Goal: Task Accomplishment & Management: Manage account settings

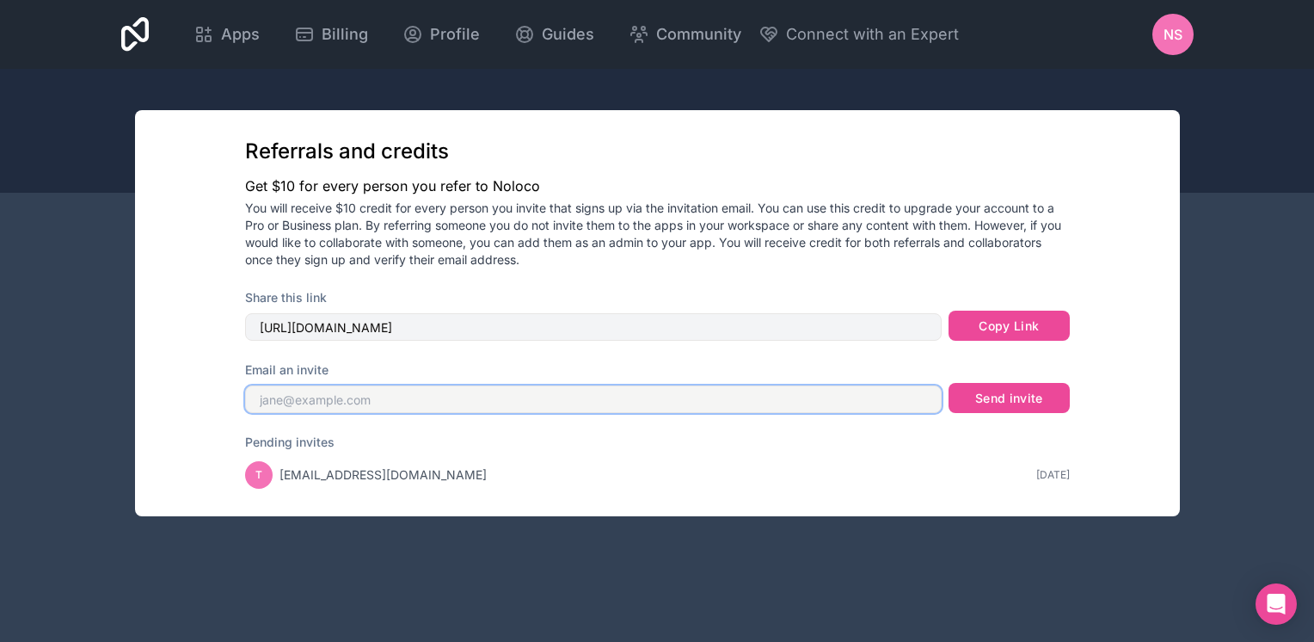
click at [356, 407] on input "text" at bounding box center [593, 399] width 697 height 28
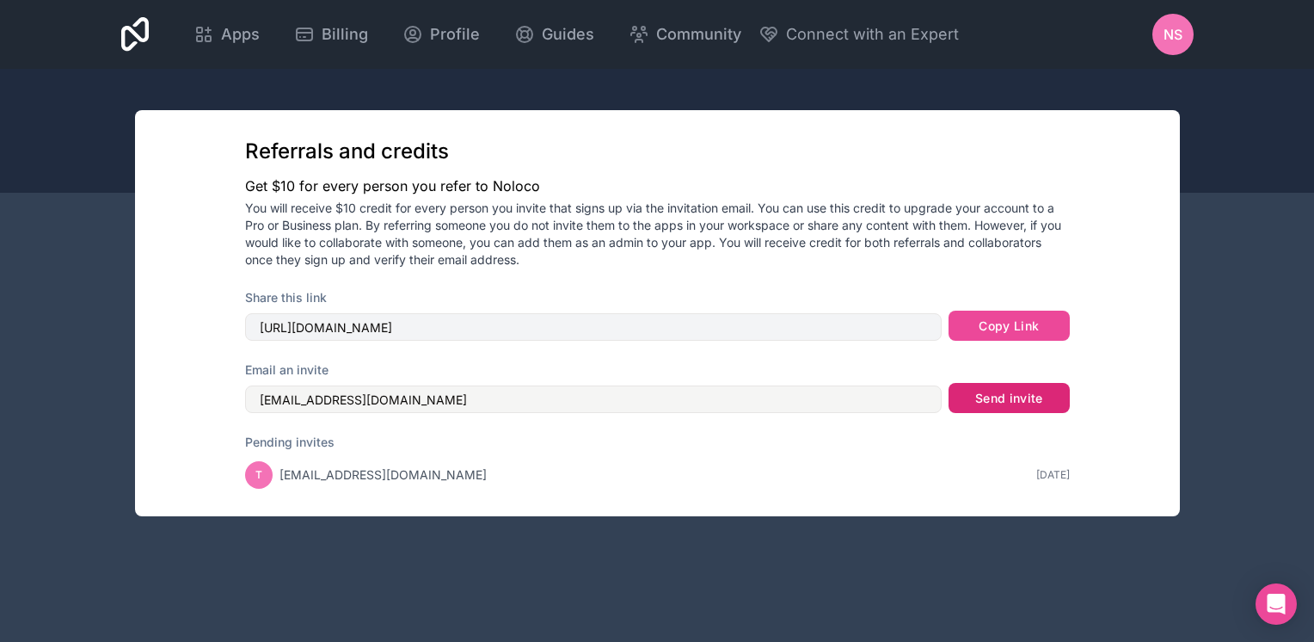
click at [1036, 404] on button "Send invite" at bounding box center [1009, 398] width 120 height 31
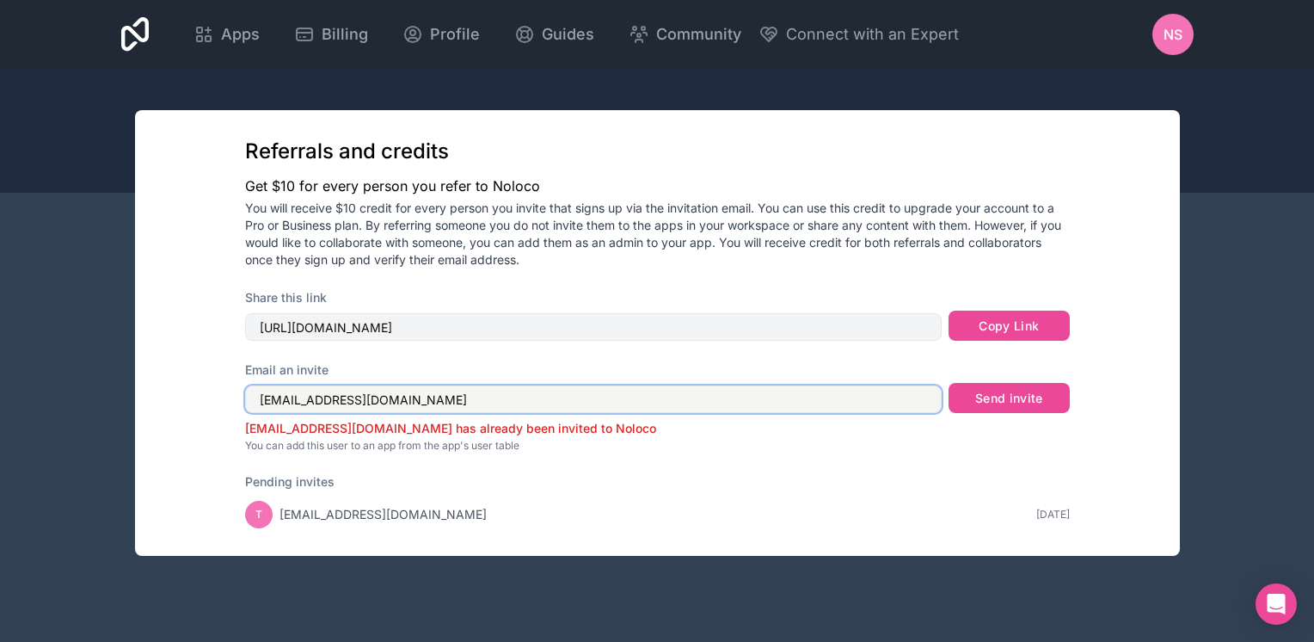
drag, startPoint x: 423, startPoint y: 401, endPoint x: 328, endPoint y: 396, distance: 95.6
click at [328, 396] on input "[EMAIL_ADDRESS][DOMAIN_NAME]" at bounding box center [593, 399] width 697 height 28
drag, startPoint x: 457, startPoint y: 403, endPoint x: 237, endPoint y: 404, distance: 219.3
click at [237, 404] on div "Referrals and credits Get $10 for every person you refer to Noloco You will rec…" at bounding box center [658, 332] width 880 height 445
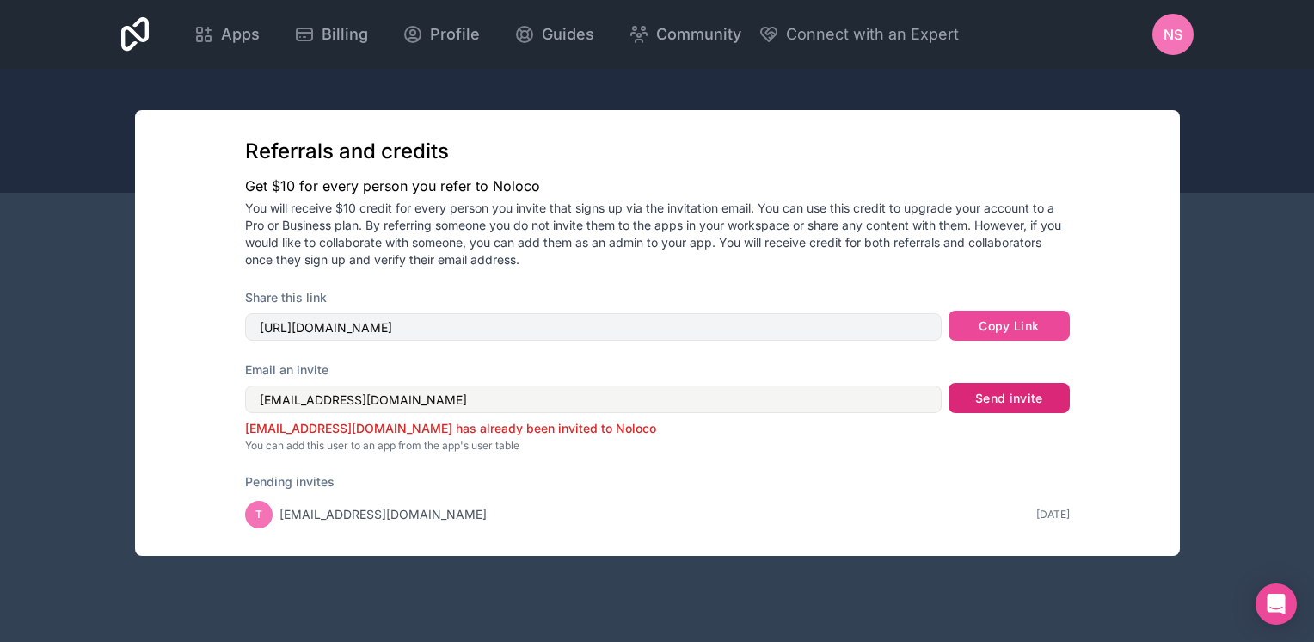
click at [1008, 396] on button "Send invite" at bounding box center [1009, 398] width 120 height 31
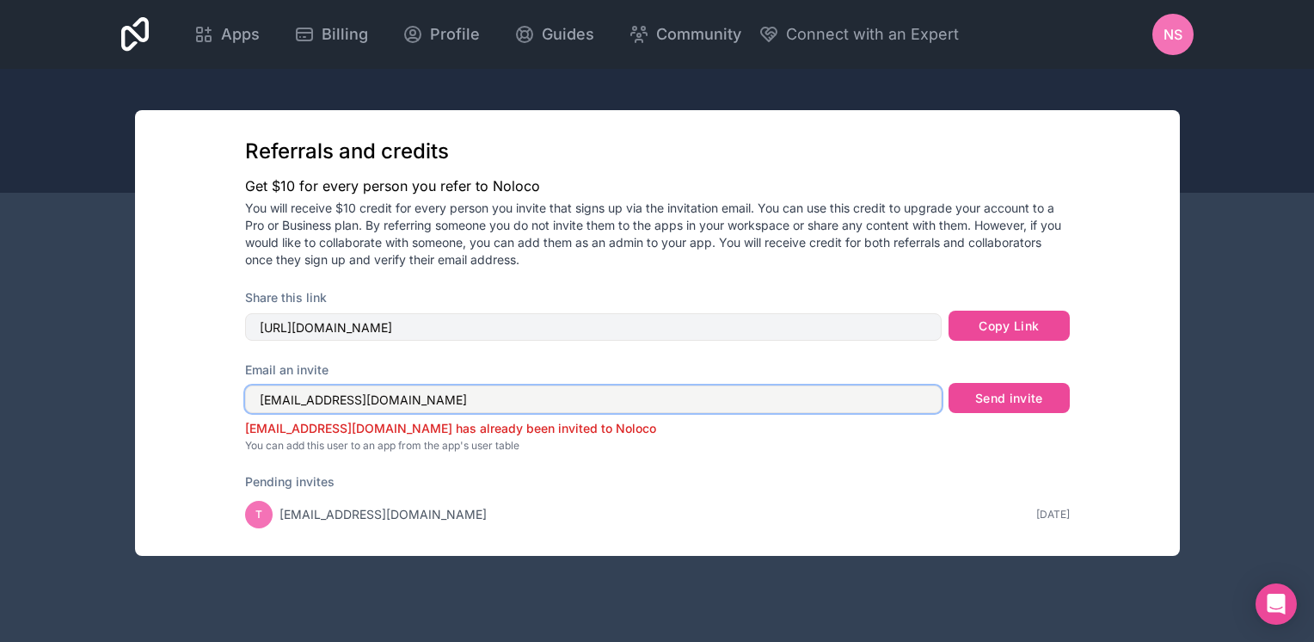
click at [279, 402] on input "[EMAIL_ADDRESS][DOMAIN_NAME]" at bounding box center [593, 399] width 697 height 28
type input "[EMAIL_ADDRESS][DOMAIN_NAME]"
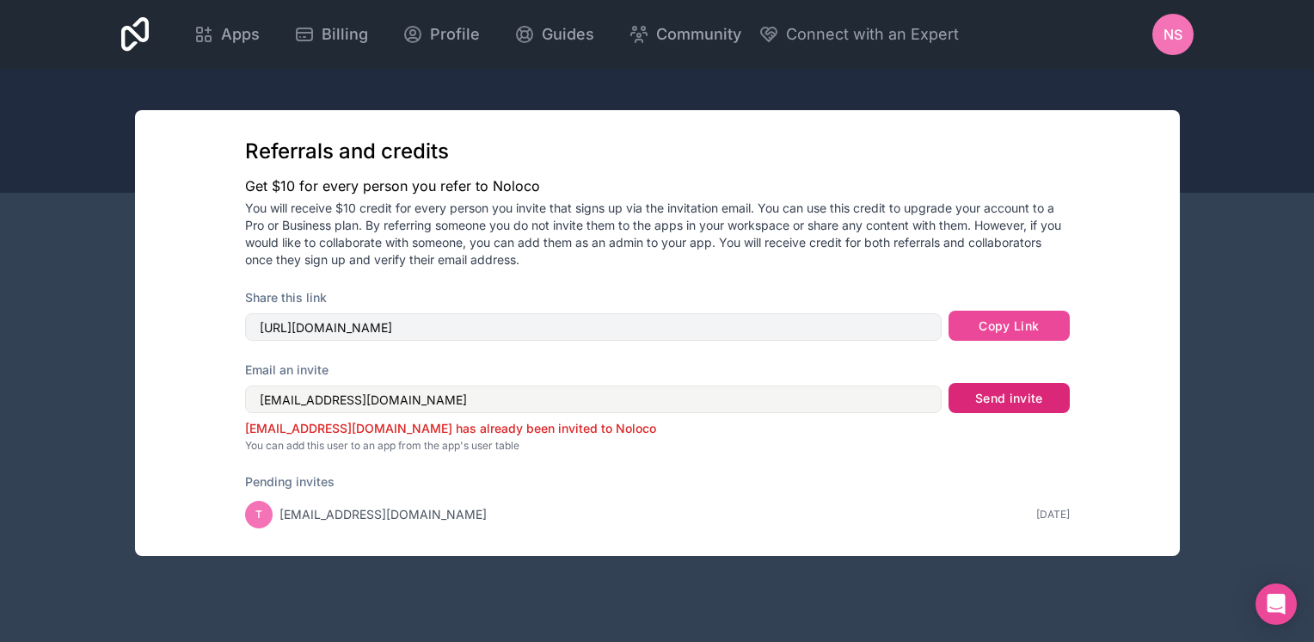
click at [994, 408] on button "Send invite" at bounding box center [1009, 398] width 120 height 31
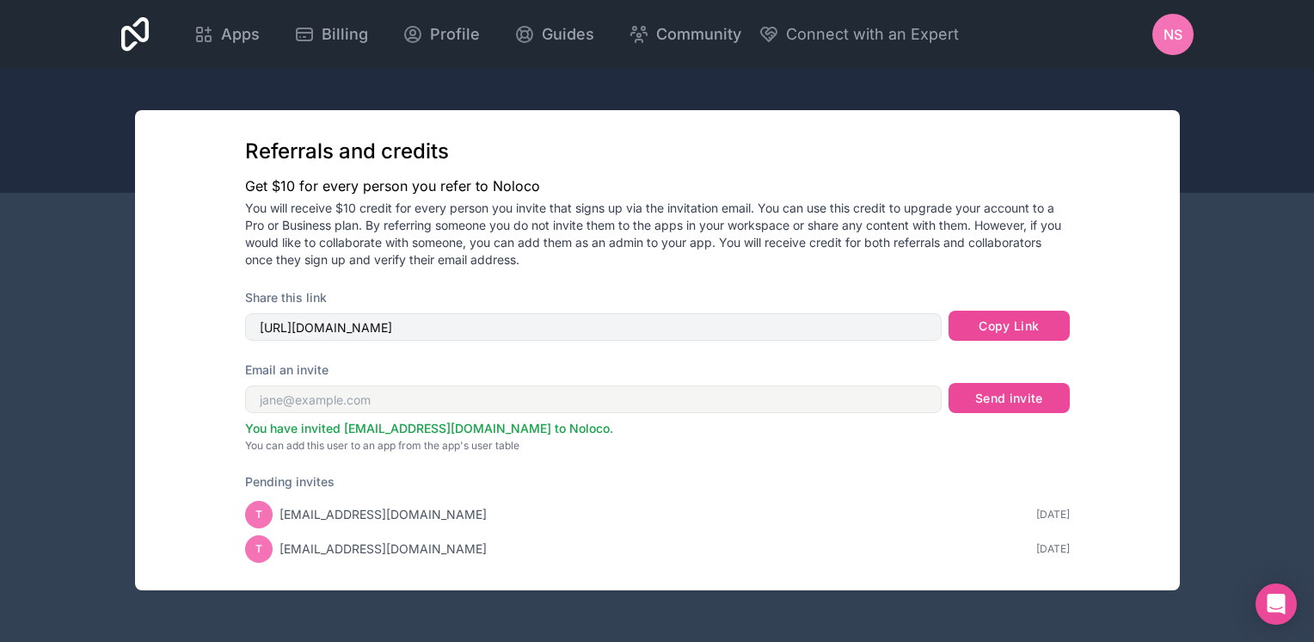
click at [1241, 139] on div at bounding box center [657, 131] width 1314 height 124
click at [1240, 141] on div at bounding box center [657, 131] width 1314 height 124
drag, startPoint x: 1240, startPoint y: 141, endPoint x: 744, endPoint y: 107, distance: 497.4
click at [1225, 132] on div at bounding box center [657, 131] width 1314 height 124
click at [40, 132] on div at bounding box center [657, 131] width 1314 height 124
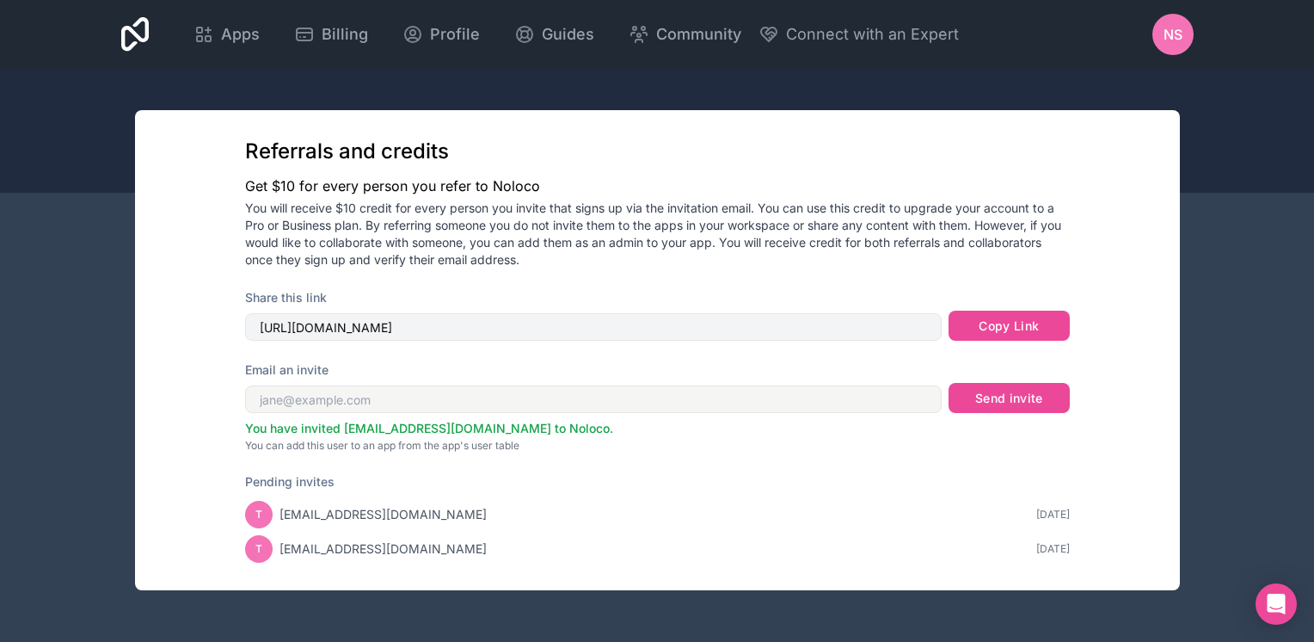
click at [483, 105] on div at bounding box center [657, 131] width 1314 height 124
click at [483, 107] on div at bounding box center [657, 131] width 1314 height 124
click at [330, 64] on div "Apps Billing Profile Guides Community Connect with an Expert nS Billing Profile…" at bounding box center [658, 34] width 1100 height 69
click at [332, 89] on div at bounding box center [657, 131] width 1314 height 124
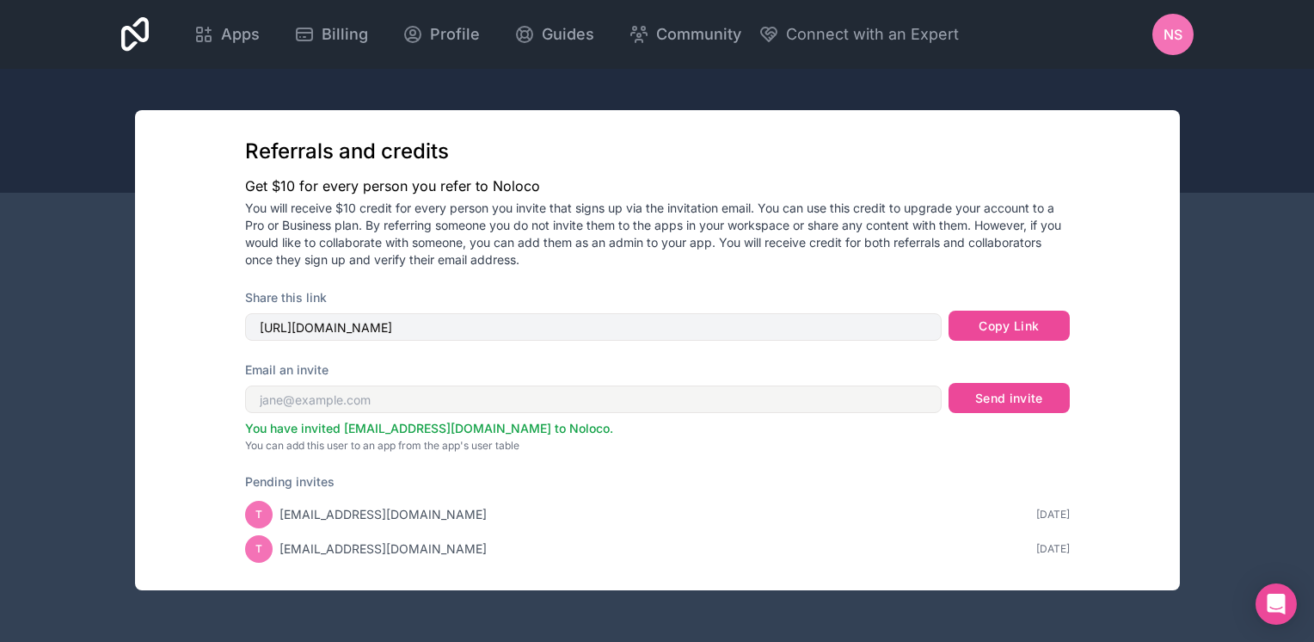
click at [52, 266] on div "Apps Billing Profile Guides Community Connect with an Expert nS Billing Profile…" at bounding box center [657, 321] width 1314 height 642
click at [338, 41] on span "Billing" at bounding box center [345, 34] width 46 height 24
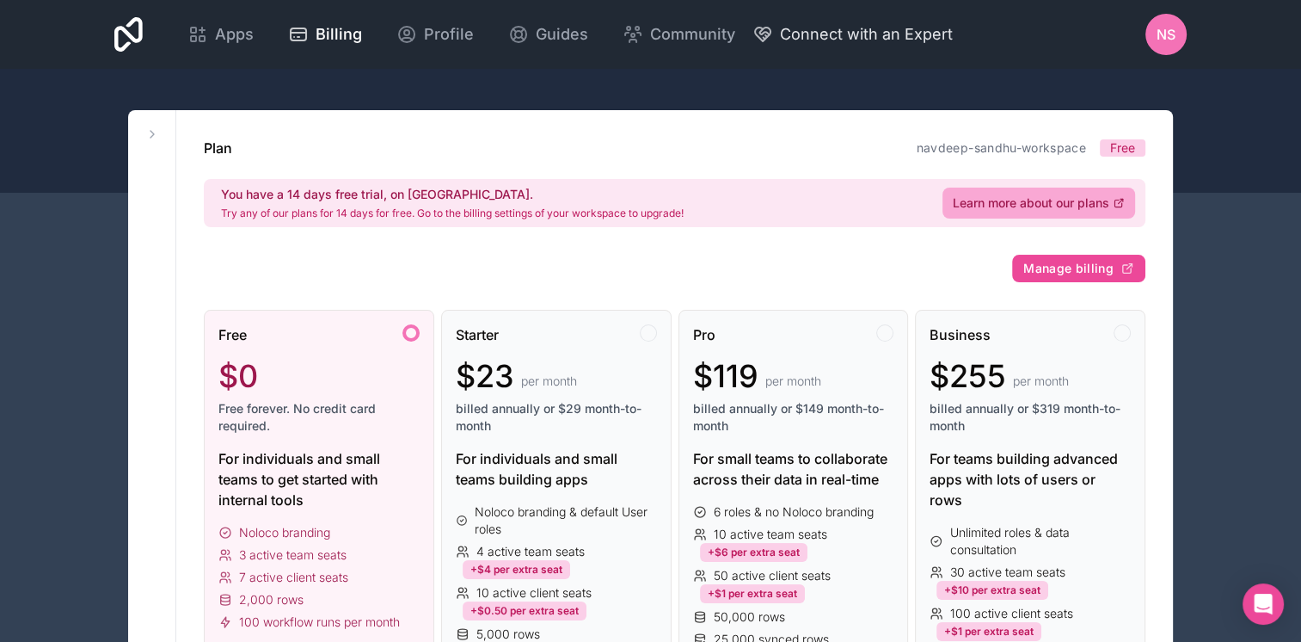
click at [831, 42] on span "Connect with an Expert" at bounding box center [866, 34] width 173 height 24
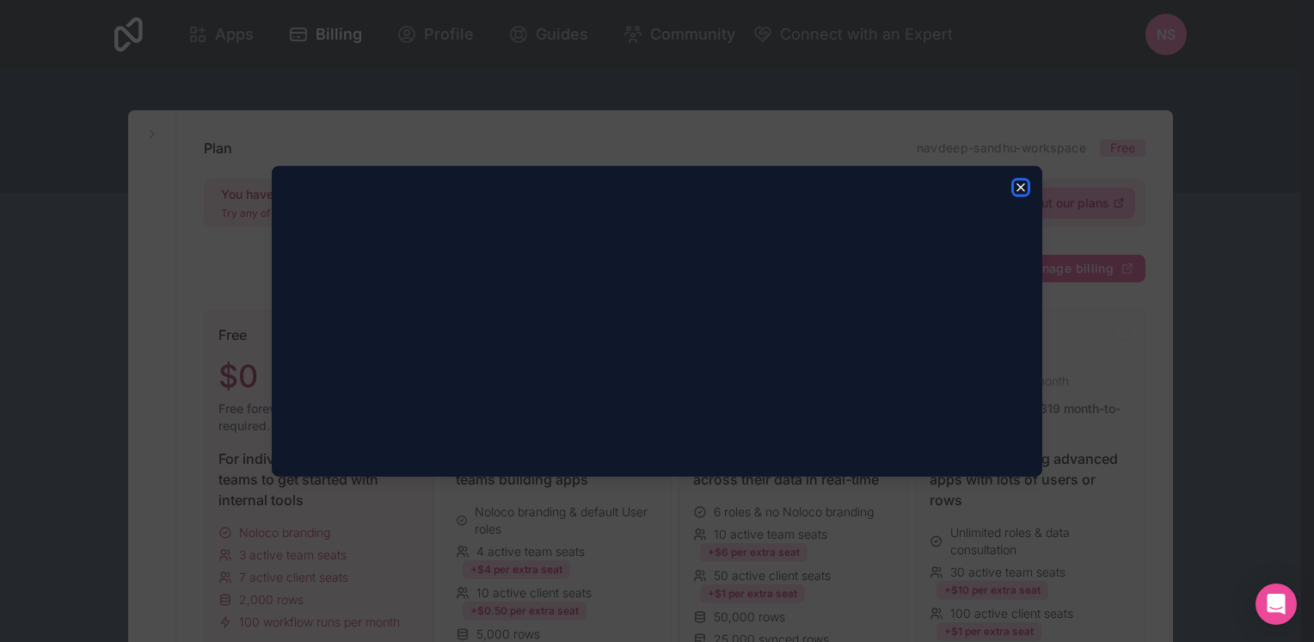
click at [1015, 193] on icon "button" at bounding box center [1021, 188] width 14 height 14
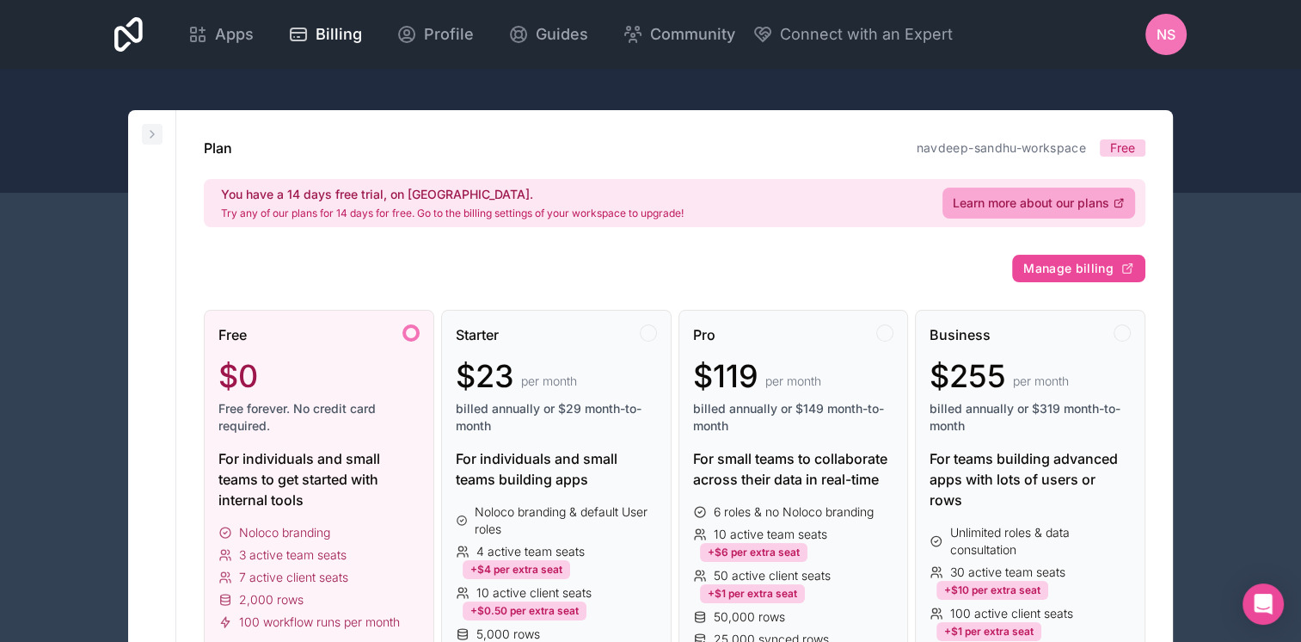
click at [149, 132] on icon at bounding box center [152, 134] width 14 height 14
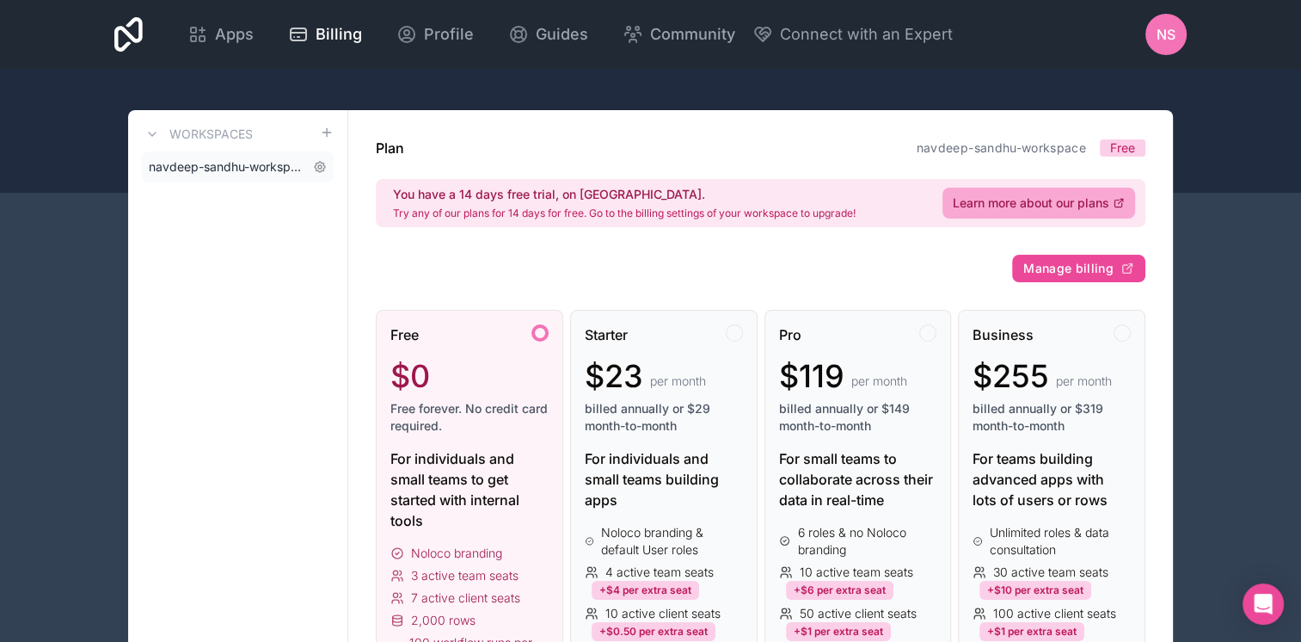
click at [206, 173] on span "navdeep-sandhu-workspace" at bounding box center [227, 166] width 157 height 17
click at [207, 173] on span "navdeep-sandhu-workspace" at bounding box center [227, 166] width 157 height 17
click at [316, 163] on icon at bounding box center [320, 167] width 10 height 10
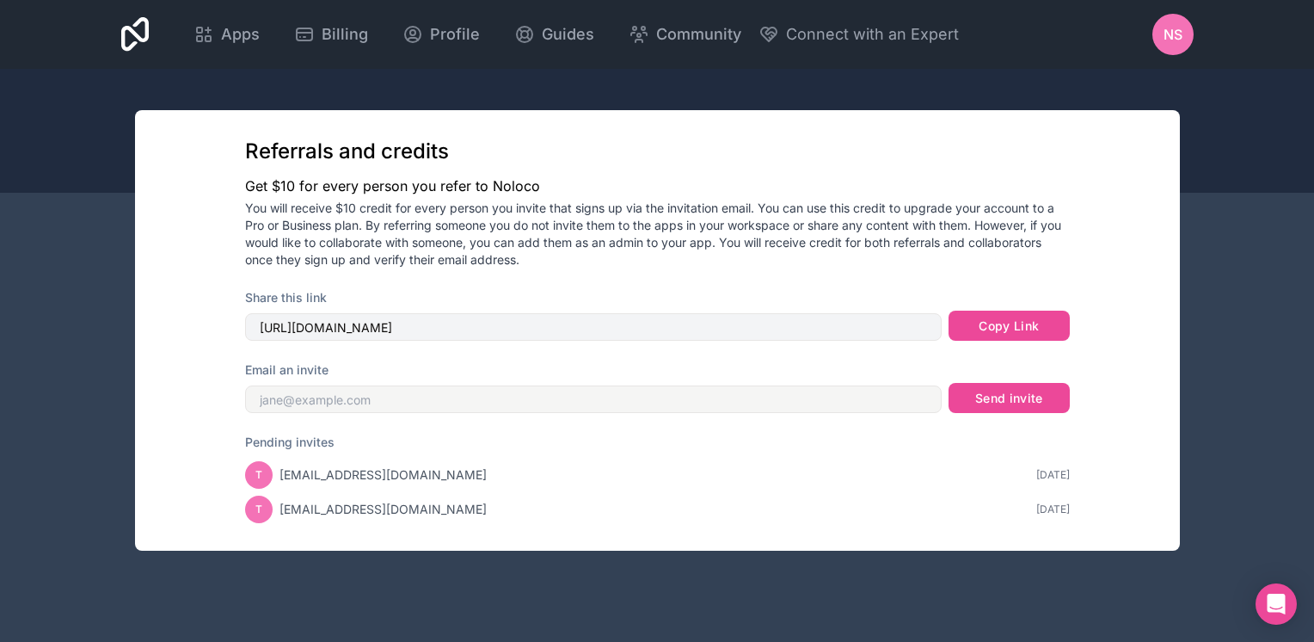
click at [1194, 86] on div at bounding box center [657, 131] width 1314 height 124
click at [446, 29] on span "Profile" at bounding box center [455, 34] width 50 height 24
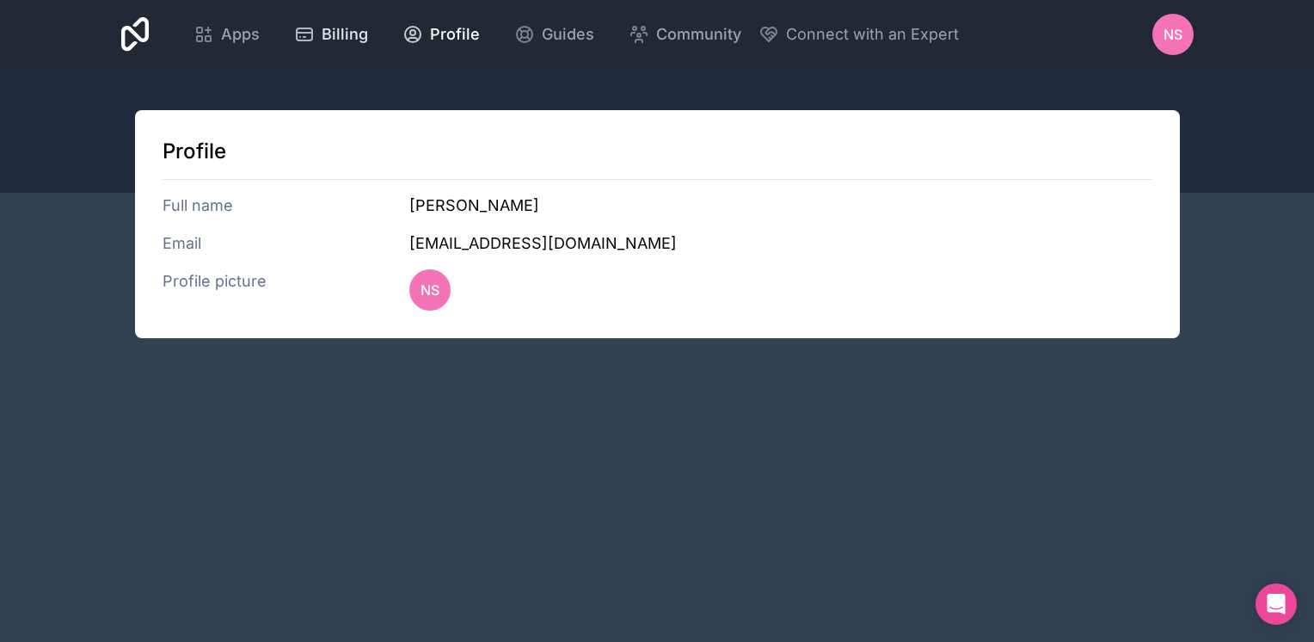
click at [360, 34] on span "Billing" at bounding box center [345, 34] width 46 height 24
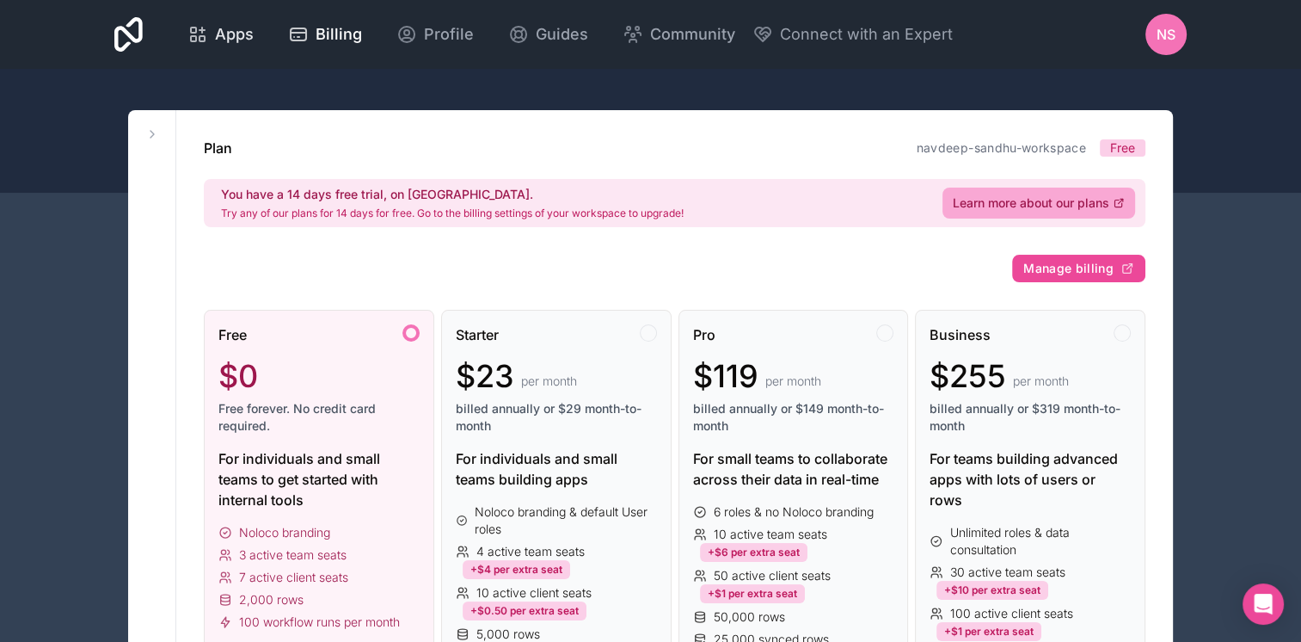
click at [238, 41] on span "Apps" at bounding box center [234, 34] width 39 height 24
